Goal: Task Accomplishment & Management: Use online tool/utility

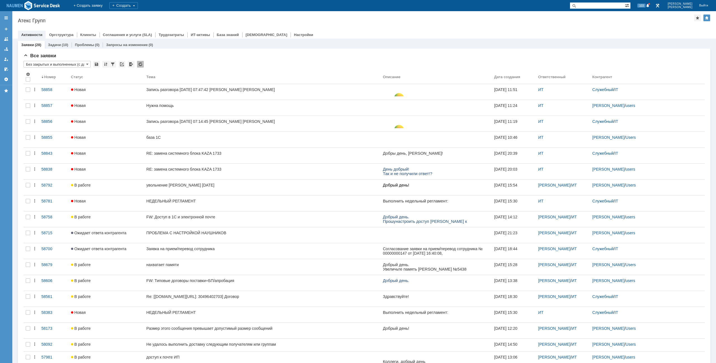
click at [262, 19] on div "Атекс Групп" at bounding box center [356, 21] width 676 height 6
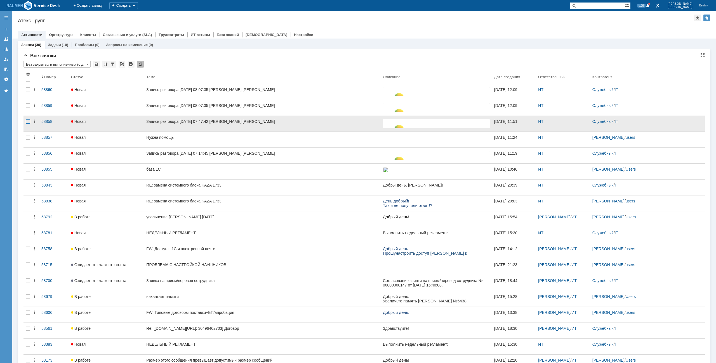
click at [29, 123] on div at bounding box center [28, 121] width 4 height 4
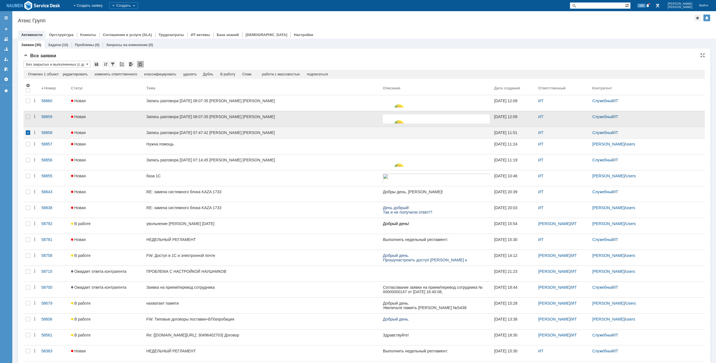
click at [27, 119] on div at bounding box center [27, 119] width 9 height 16
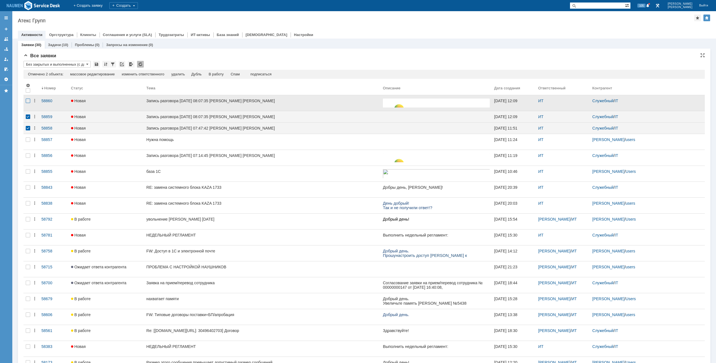
click at [29, 101] on div at bounding box center [28, 101] width 4 height 4
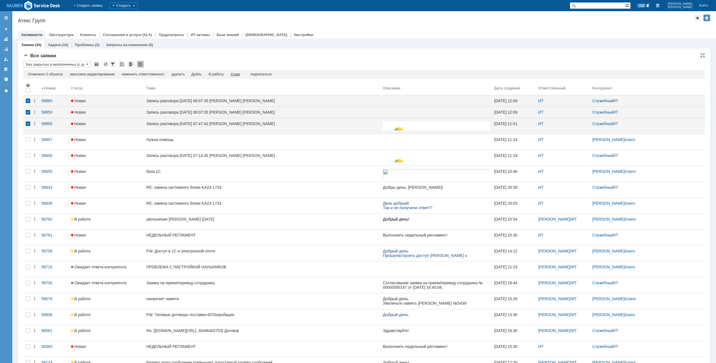
click at [240, 74] on div "Спам" at bounding box center [235, 74] width 9 height 4
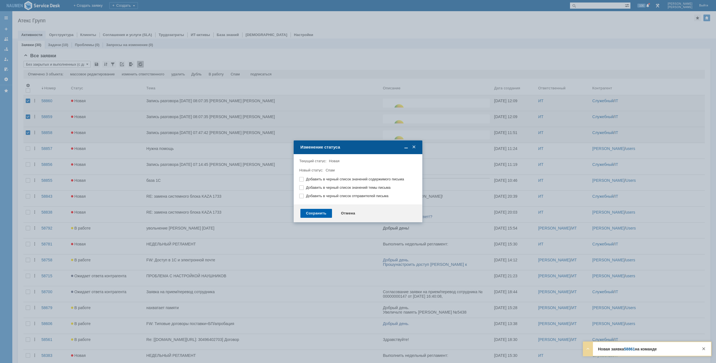
click at [323, 215] on div "Сохранить" at bounding box center [316, 213] width 32 height 9
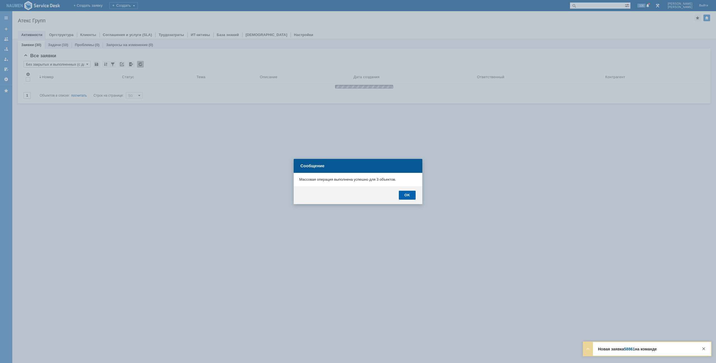
click at [408, 198] on div "OK" at bounding box center [407, 195] width 17 height 9
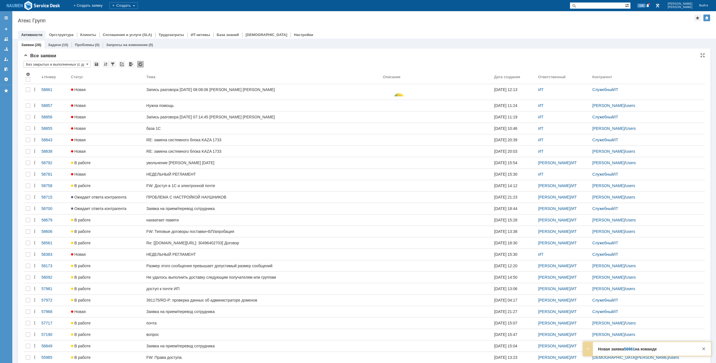
click at [316, 55] on div "Все заявки" at bounding box center [363, 56] width 681 height 6
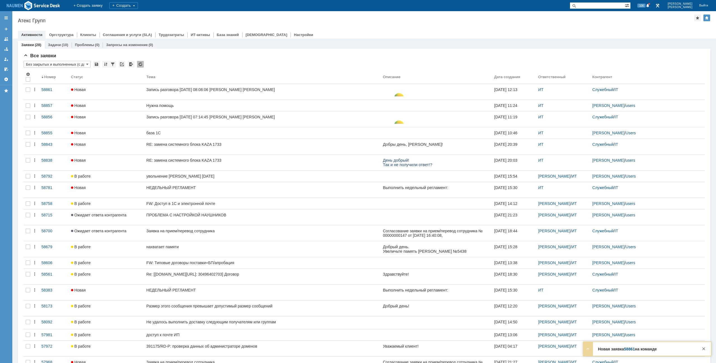
click at [319, 51] on div "Все заявки * Без закрытых и выполненных (с датой создания) ред. 08.05 Результат…" at bounding box center [364, 273] width 692 height 449
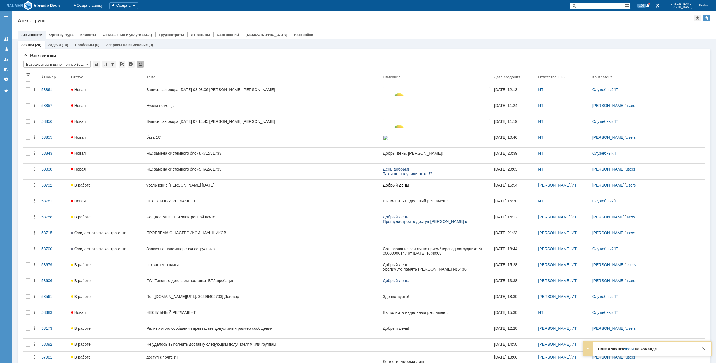
click at [317, 50] on div "Все заявки * Без закрытых и выполненных (с датой создания) ред. 08.05 Результат…" at bounding box center [364, 293] width 692 height 489
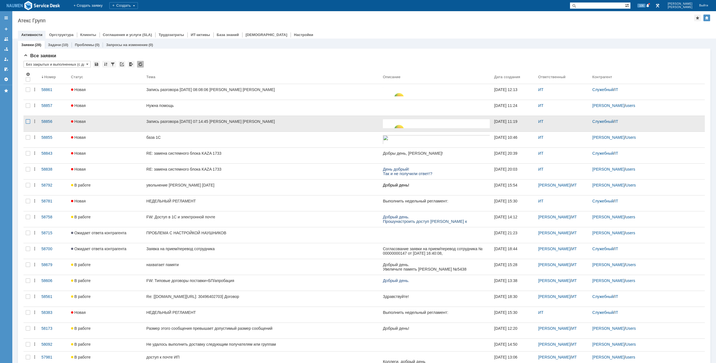
click at [30, 124] on div at bounding box center [28, 121] width 4 height 4
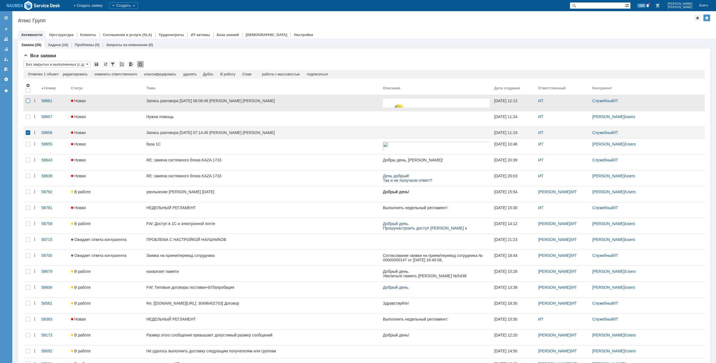
click at [29, 100] on div at bounding box center [28, 101] width 4 height 4
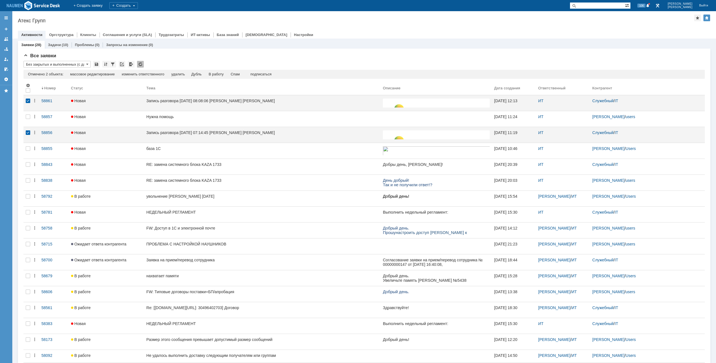
click at [300, 46] on div "Заявки (28) Задачи (10) Проблемы (0) Запросы на изменение (0)" at bounding box center [364, 45] width 692 height 8
click at [238, 76] on div "Спам" at bounding box center [235, 74] width 9 height 4
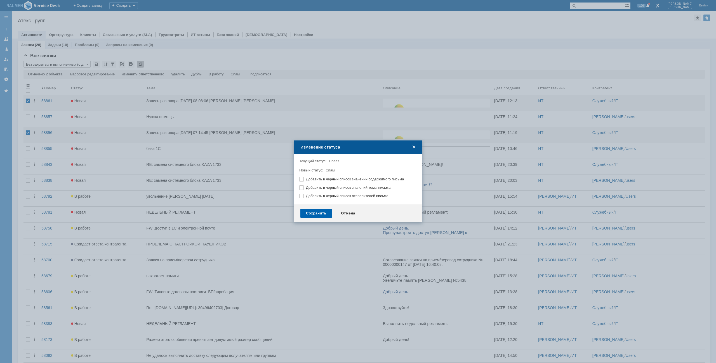
click at [323, 213] on div "Сохранить" at bounding box center [316, 213] width 32 height 9
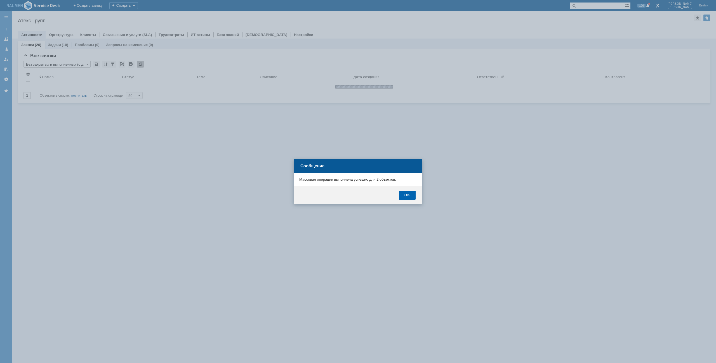
click at [414, 196] on div "OK" at bounding box center [407, 195] width 17 height 9
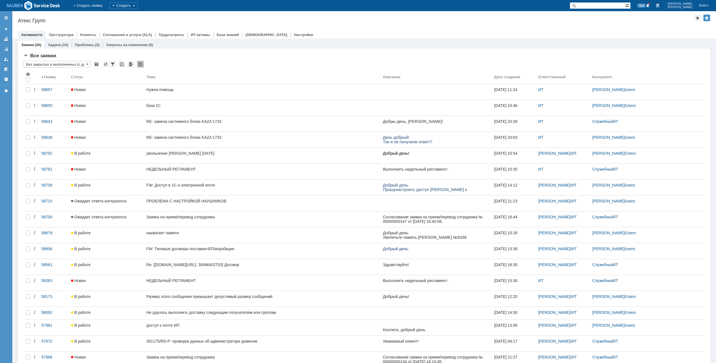
click at [316, 24] on div "Назад | Атекс Групп Атекс Групп root$101 Активности Оргструктура Клиенты Соглаш…" at bounding box center [363, 24] width 703 height 27
